Goal: Information Seeking & Learning: Learn about a topic

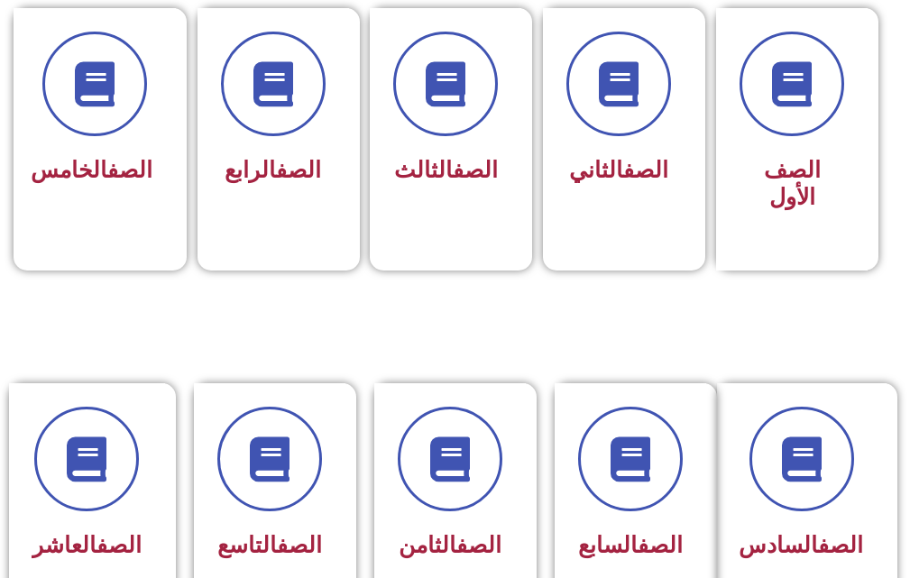
scroll to position [812, 0]
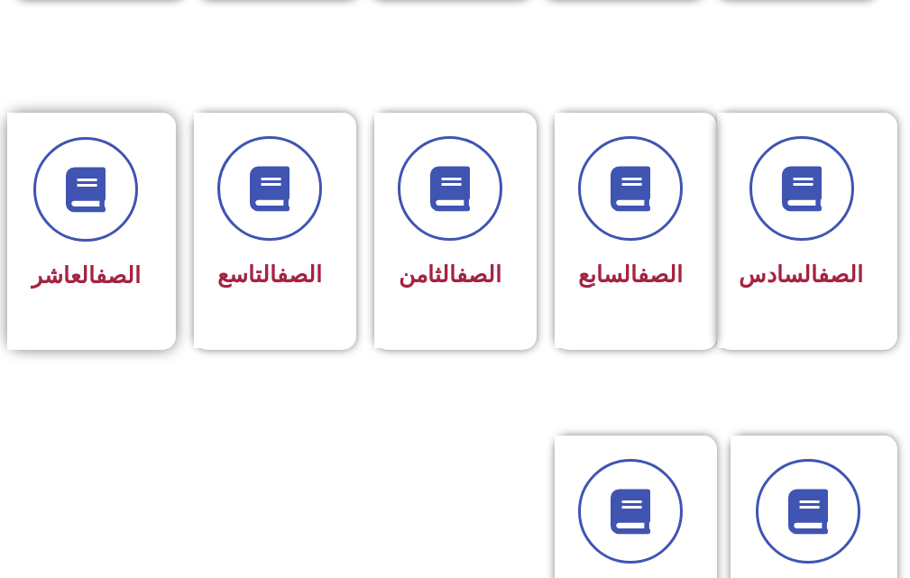
click at [95, 345] on div "الصف العاشر" at bounding box center [86, 231] width 158 height 237
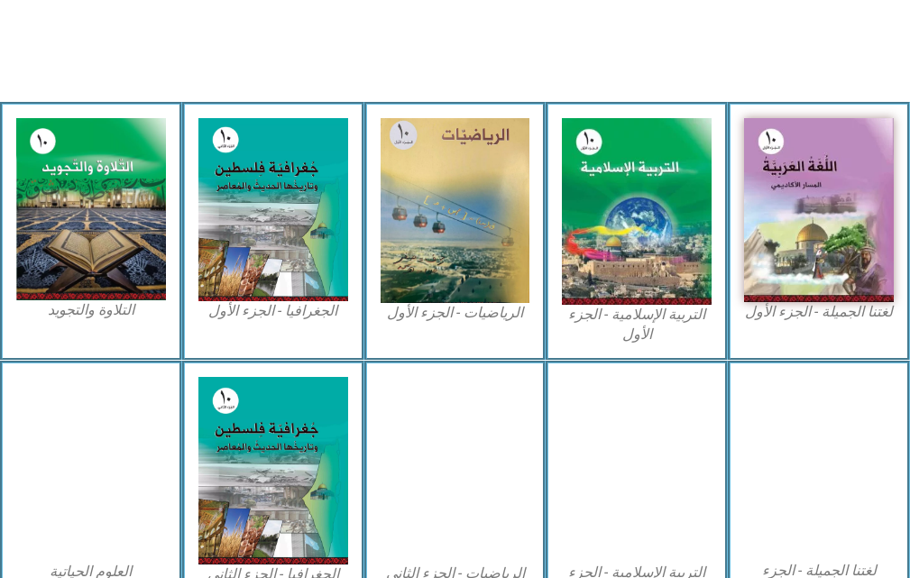
scroll to position [541, 0]
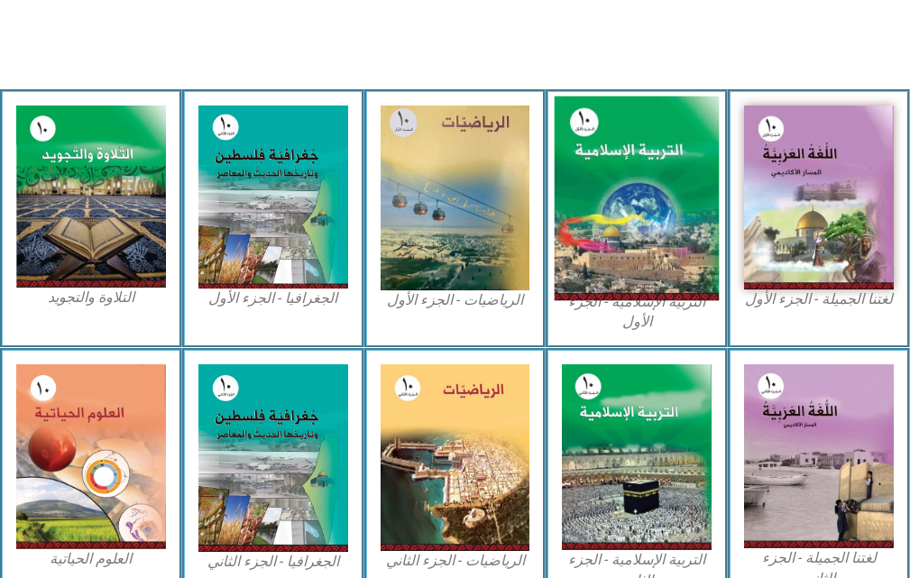
click at [662, 270] on img at bounding box center [637, 199] width 164 height 205
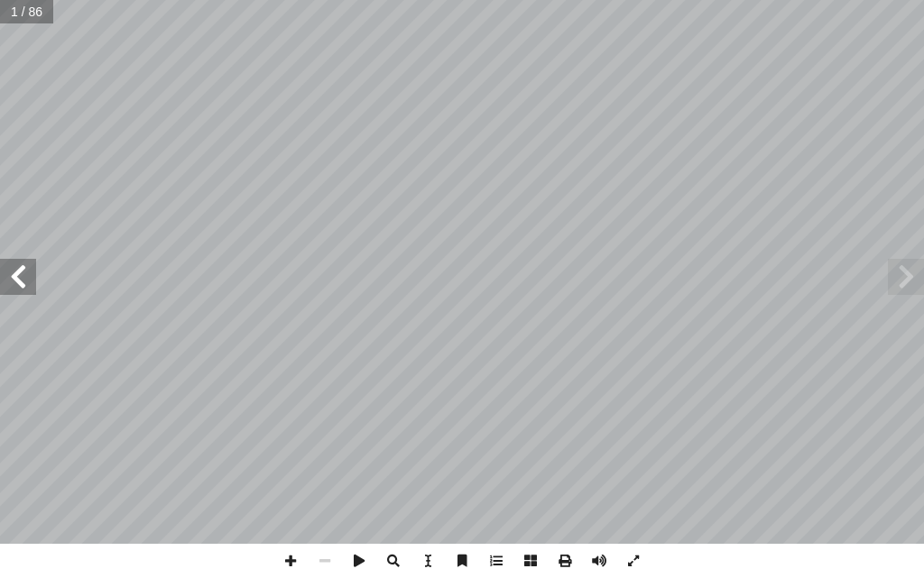
click at [0, 275] on span at bounding box center [18, 277] width 36 height 36
click at [9, 278] on span at bounding box center [18, 277] width 36 height 36
click at [26, 278] on span at bounding box center [18, 277] width 36 height 36
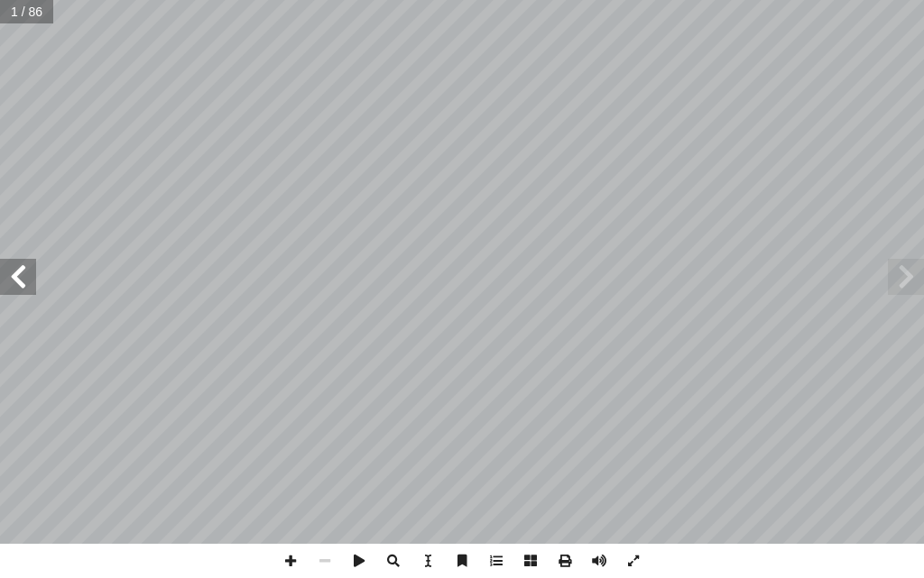
click at [26, 278] on span at bounding box center [18, 277] width 36 height 36
click at [28, 278] on span at bounding box center [18, 277] width 36 height 36
click at [23, 294] on span at bounding box center [18, 277] width 36 height 36
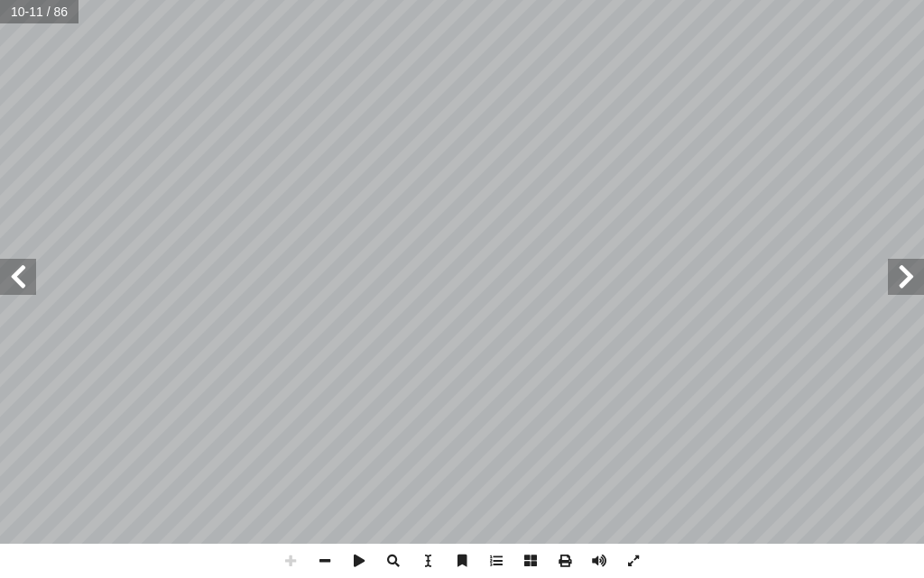
click at [23, 294] on span at bounding box center [18, 277] width 36 height 36
click at [819, 0] on html "الصفحة الرئيسية الصف الأول الصف الثاني الصف الثالث الصف الرابع الصف الخامس الصف…" at bounding box center [462, 61] width 924 height 122
click at [328, 562] on span at bounding box center [325, 561] width 34 height 34
click at [34, 287] on span at bounding box center [18, 277] width 36 height 36
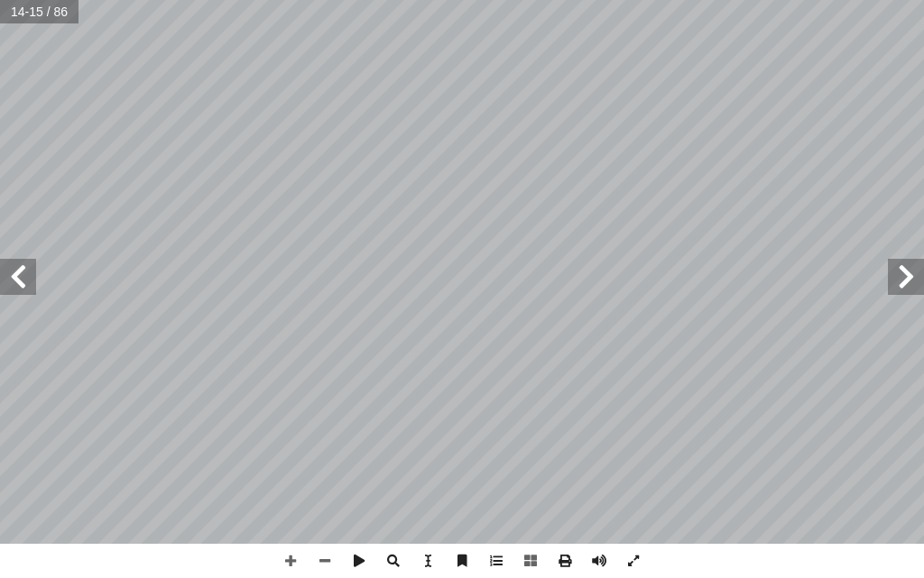
click at [34, 287] on span at bounding box center [18, 277] width 36 height 36
click at [323, 555] on span at bounding box center [325, 561] width 34 height 34
click at [13, 260] on span at bounding box center [18, 277] width 36 height 36
click at [915, 270] on span at bounding box center [906, 277] width 36 height 36
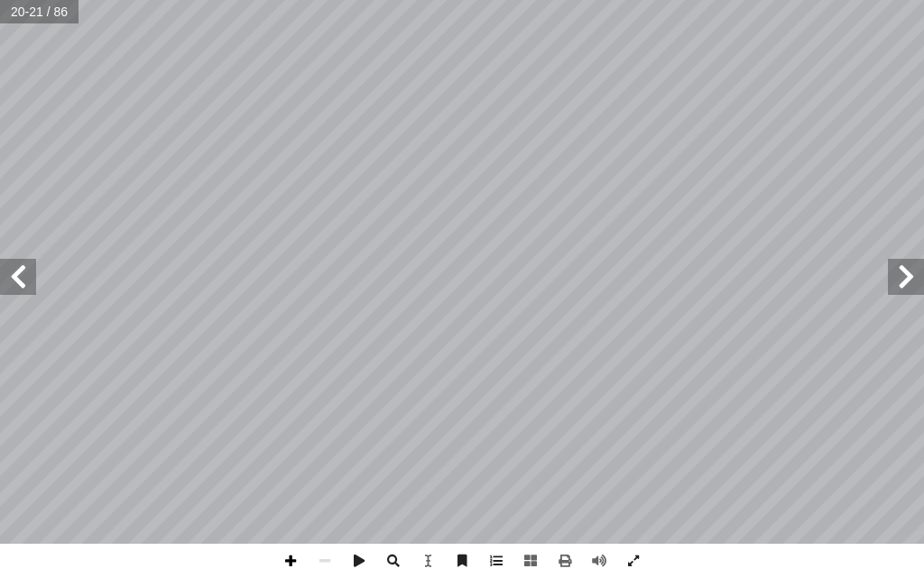
click at [293, 565] on span at bounding box center [290, 561] width 34 height 34
click at [514, 565] on div "سلامية إ العقيدة ال� درين على: � ن يكونوا ق أ ا حدة ية الو � قع من الطلبة بعد ن…" at bounding box center [462, 289] width 924 height 578
click at [23, 284] on span at bounding box center [18, 277] width 36 height 36
click at [320, 562] on span at bounding box center [325, 561] width 34 height 34
click at [0, 273] on span at bounding box center [18, 277] width 36 height 36
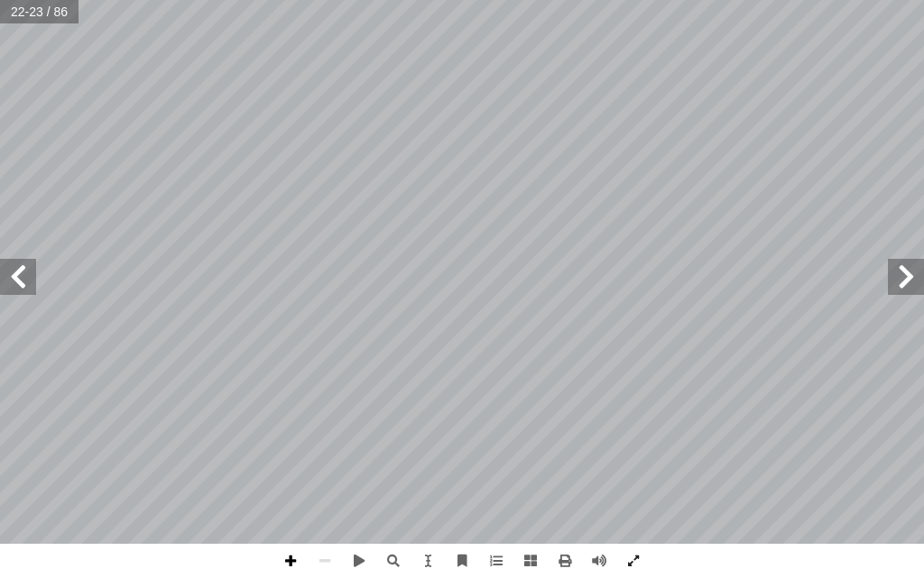
click at [288, 549] on span at bounding box center [290, 561] width 34 height 34
click at [286, 554] on span at bounding box center [290, 561] width 34 height 34
click at [326, 561] on span at bounding box center [325, 561] width 34 height 34
click at [294, 569] on span at bounding box center [290, 561] width 34 height 34
click at [378, 122] on html "الصفحة الرئيسية الصف الأول الصف الثاني الصف الثالث الصف الرابع الصف الخامس الصف…" at bounding box center [462, 61] width 924 height 122
